Goal: Check status: Check status

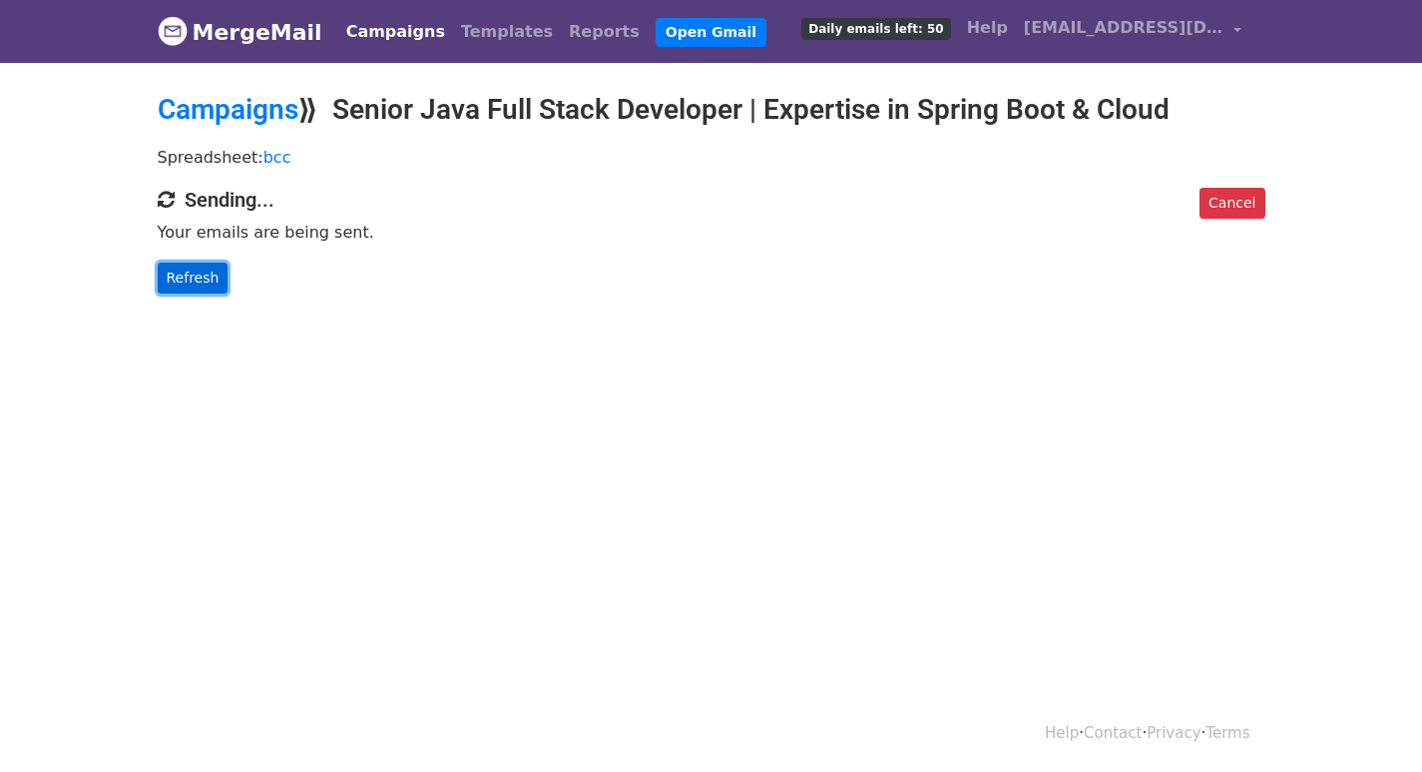
click at [202, 274] on link "Refresh" at bounding box center [193, 278] width 71 height 31
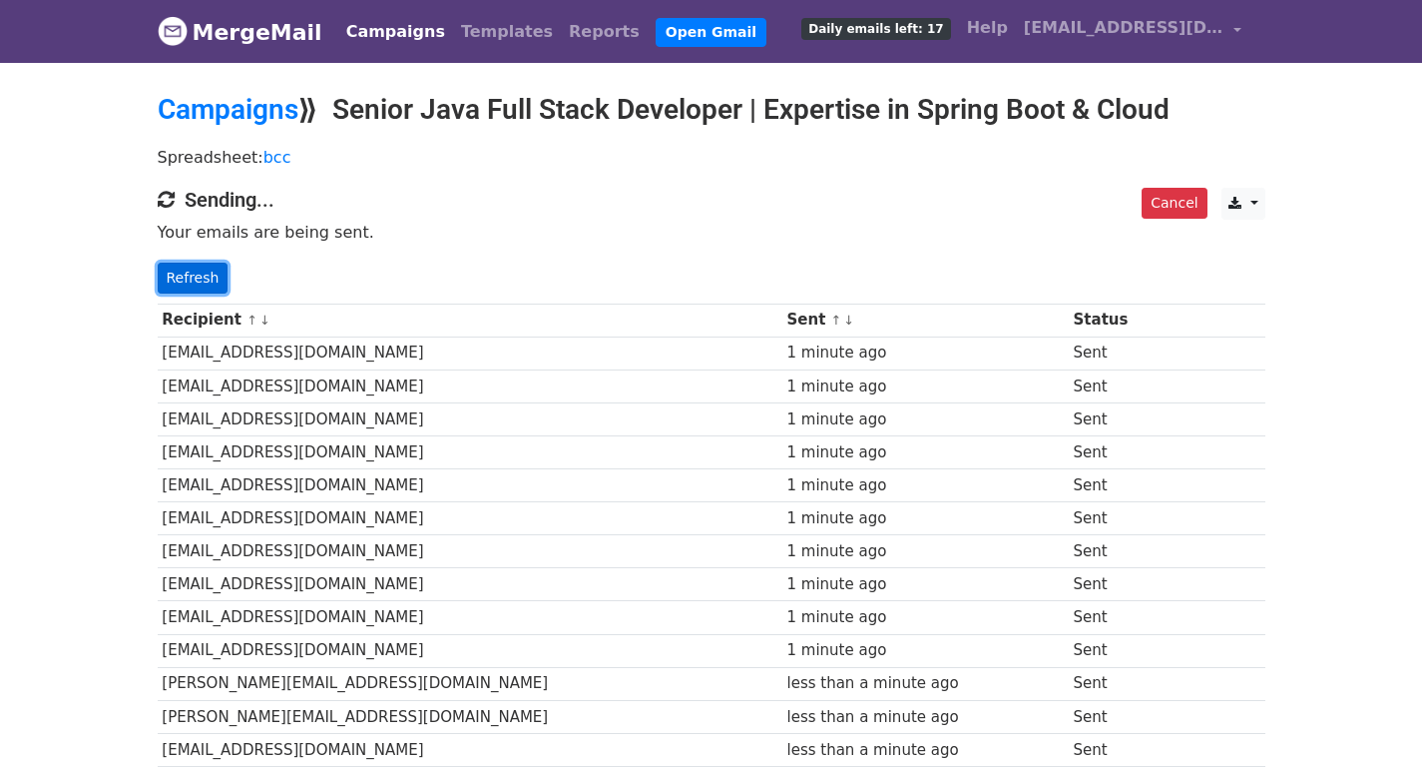
click at [192, 263] on link "Refresh" at bounding box center [193, 278] width 71 height 31
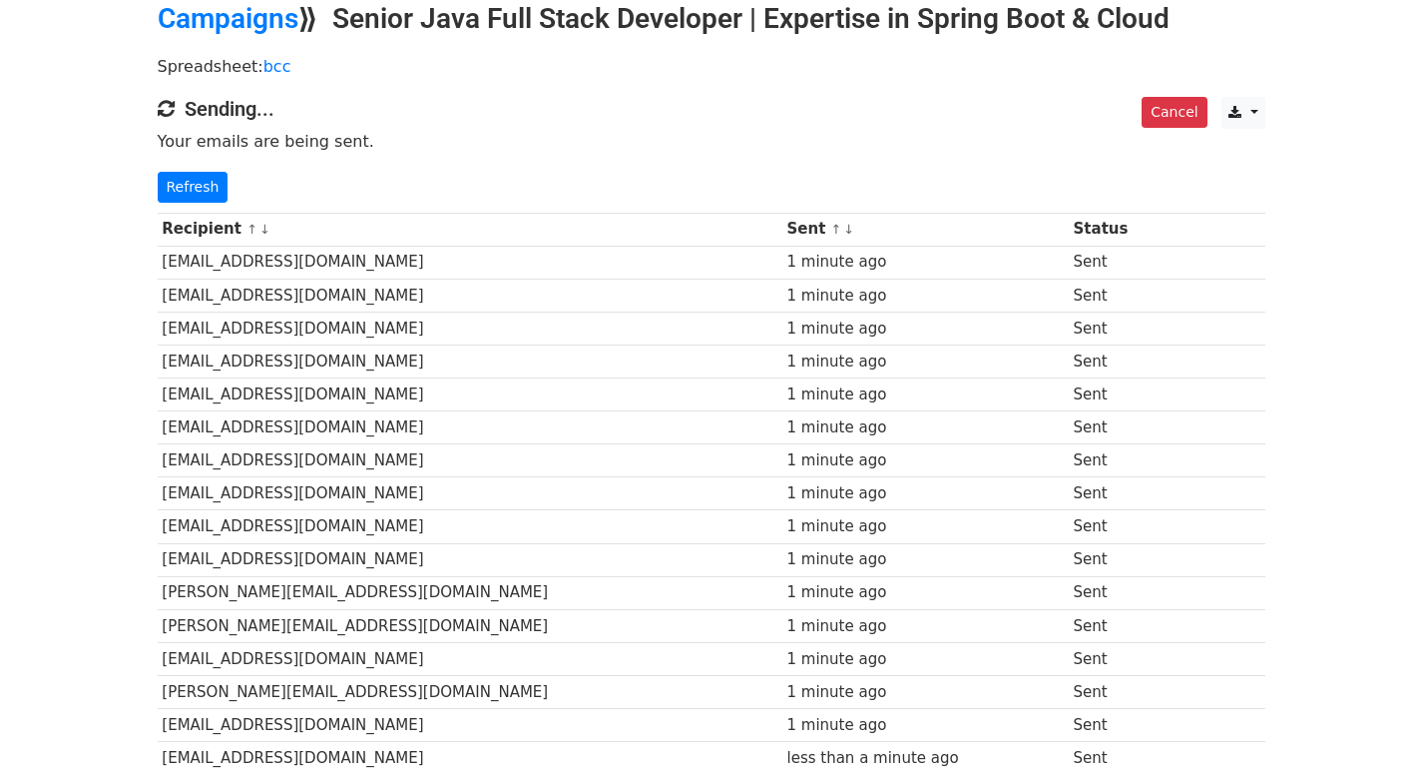
scroll to position [35, 0]
